Goal: Task Accomplishment & Management: Manage account settings

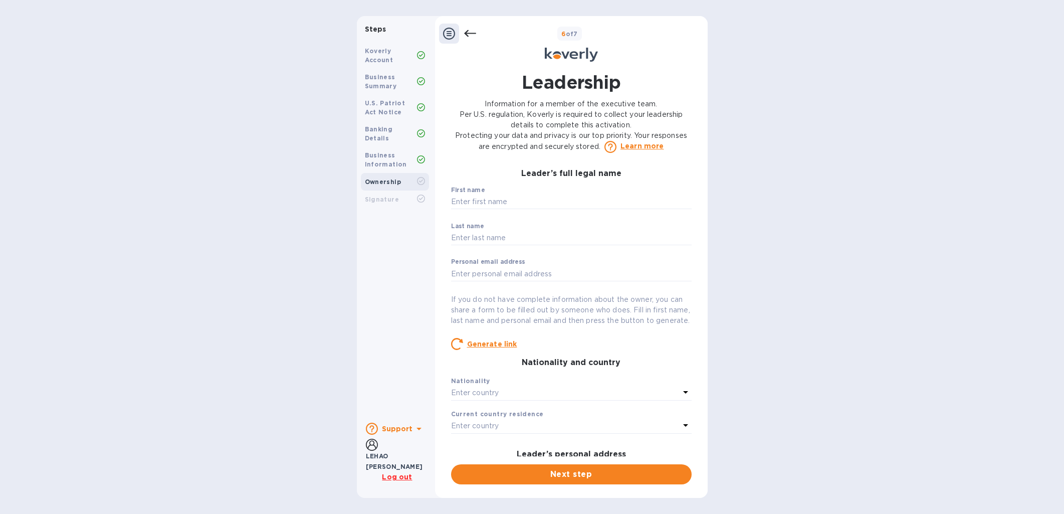
click at [397, 476] on u "Log out" at bounding box center [397, 477] width 30 height 8
